Goal: Transaction & Acquisition: Purchase product/service

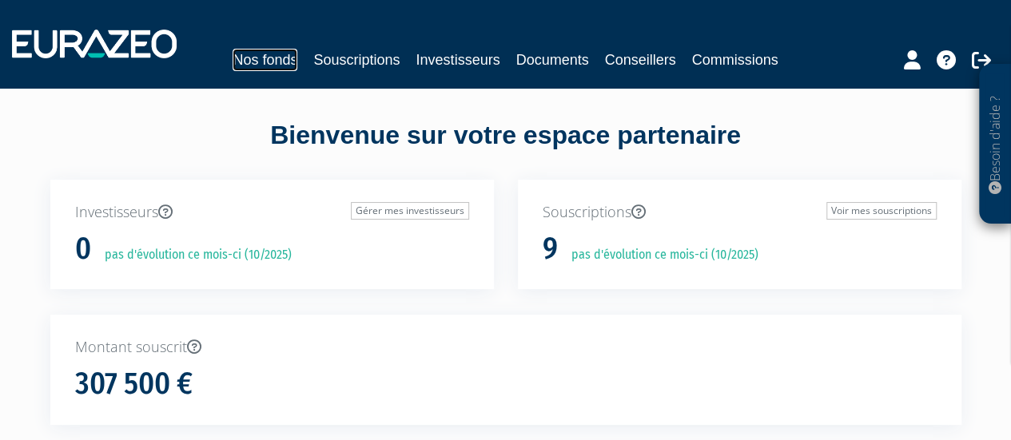
click at [264, 61] on link "Nos fonds" at bounding box center [264, 60] width 65 height 22
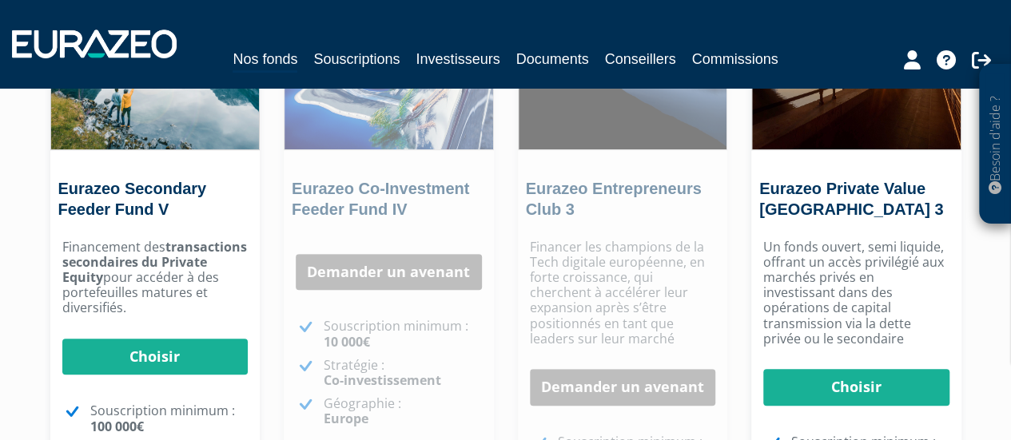
scroll to position [252, 0]
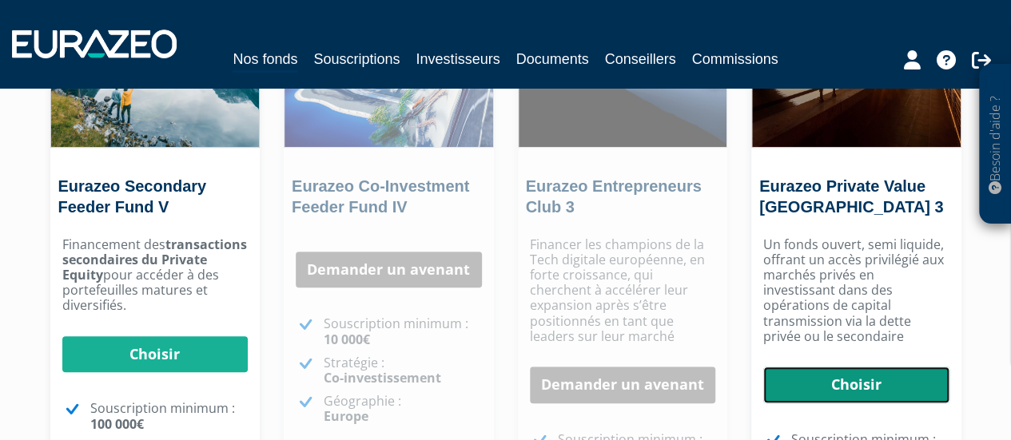
click at [866, 371] on link "Choisir" at bounding box center [856, 385] width 186 height 37
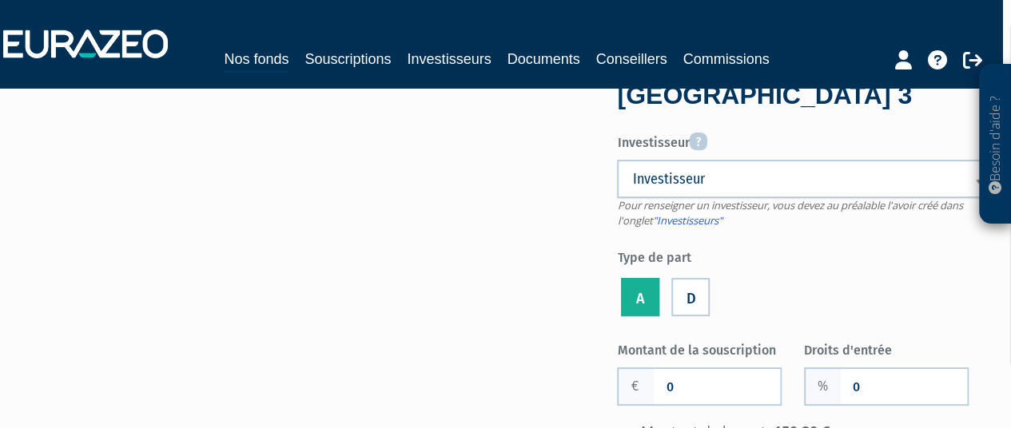
scroll to position [64, 9]
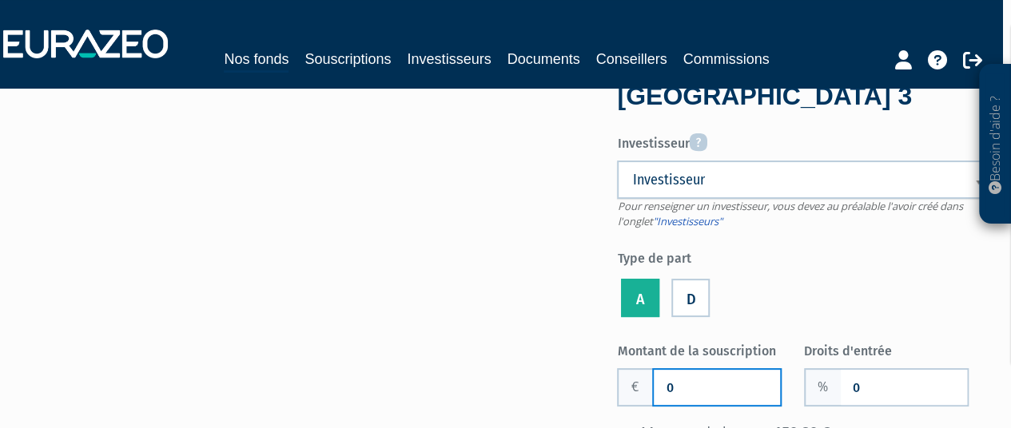
click at [699, 379] on input "0" at bounding box center [716, 387] width 126 height 35
type input "0"
type input "40 000"
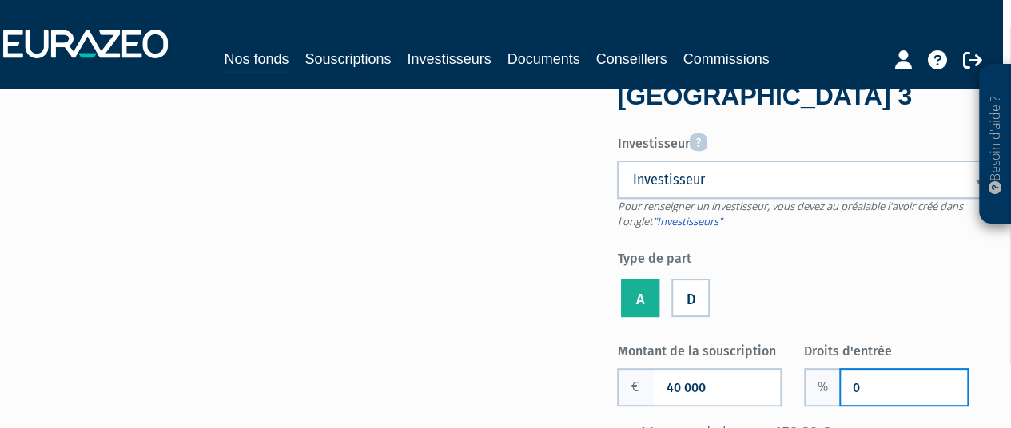
click at [869, 379] on input "0" at bounding box center [903, 387] width 126 height 35
type input "3"
type input "2"
click at [901, 330] on form "Eurazeo Private Value [GEOGRAPHIC_DATA] 3 Investisseur Pour renseigner un inves…" at bounding box center [803, 364] width 373 height 645
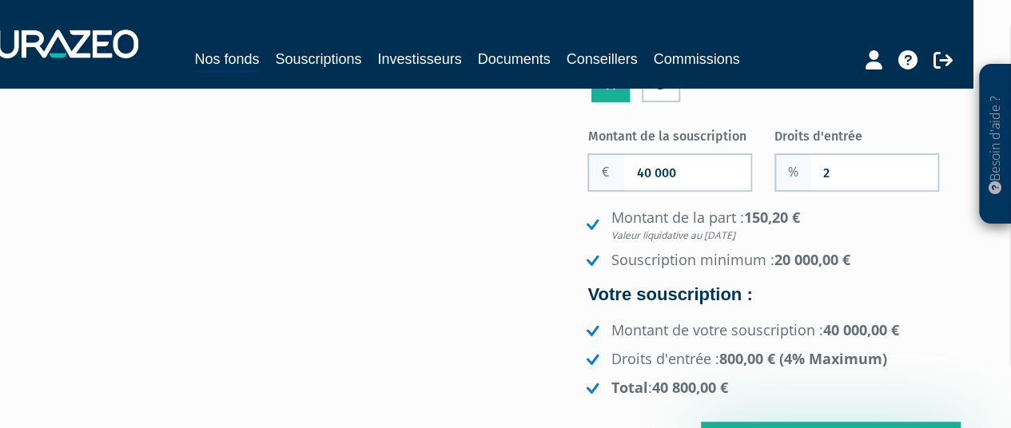
scroll to position [280, 38]
